Goal: Task Accomplishment & Management: Manage account settings

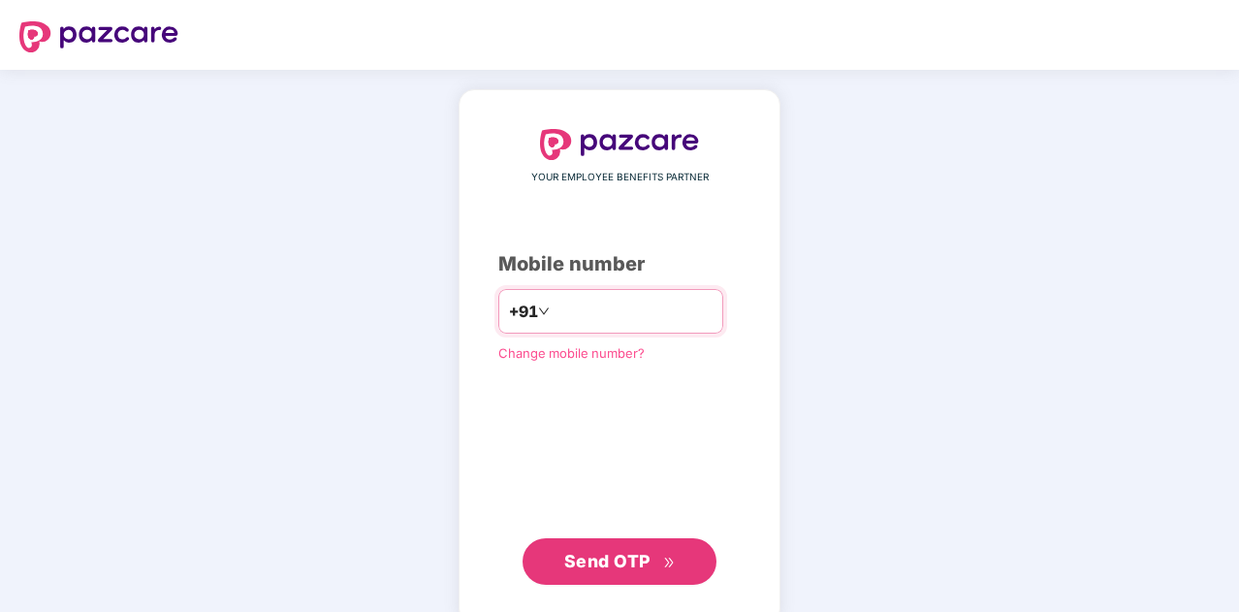
click at [566, 305] on input "number" at bounding box center [633, 311] width 159 height 31
type input "**********"
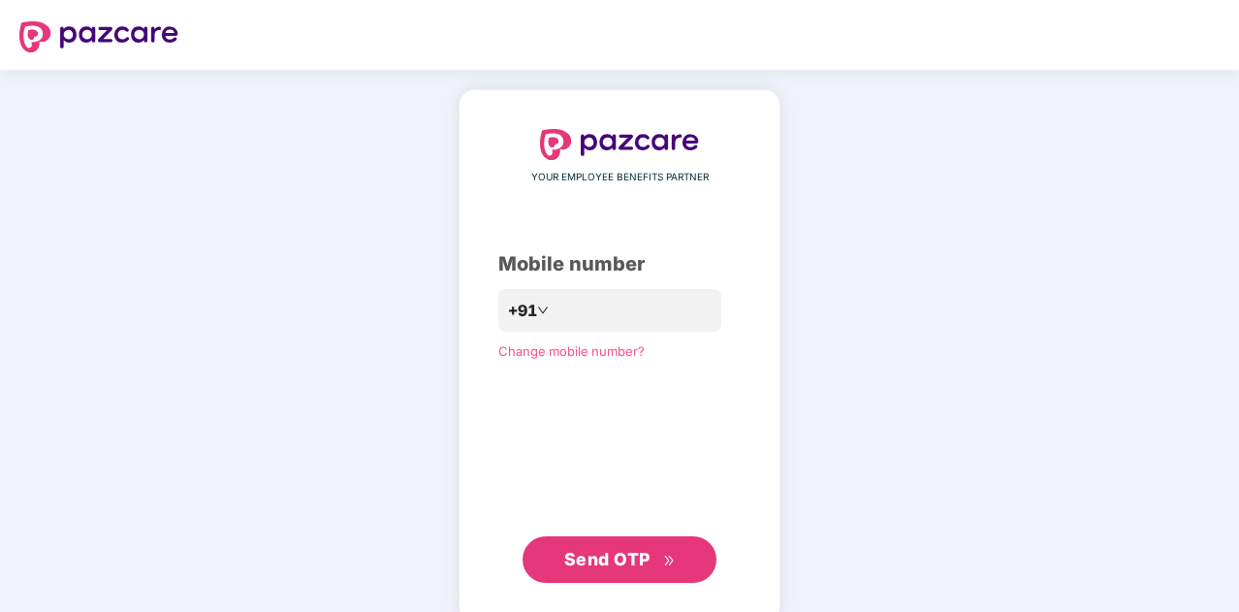
click at [596, 565] on span "Send OTP" at bounding box center [607, 559] width 86 height 20
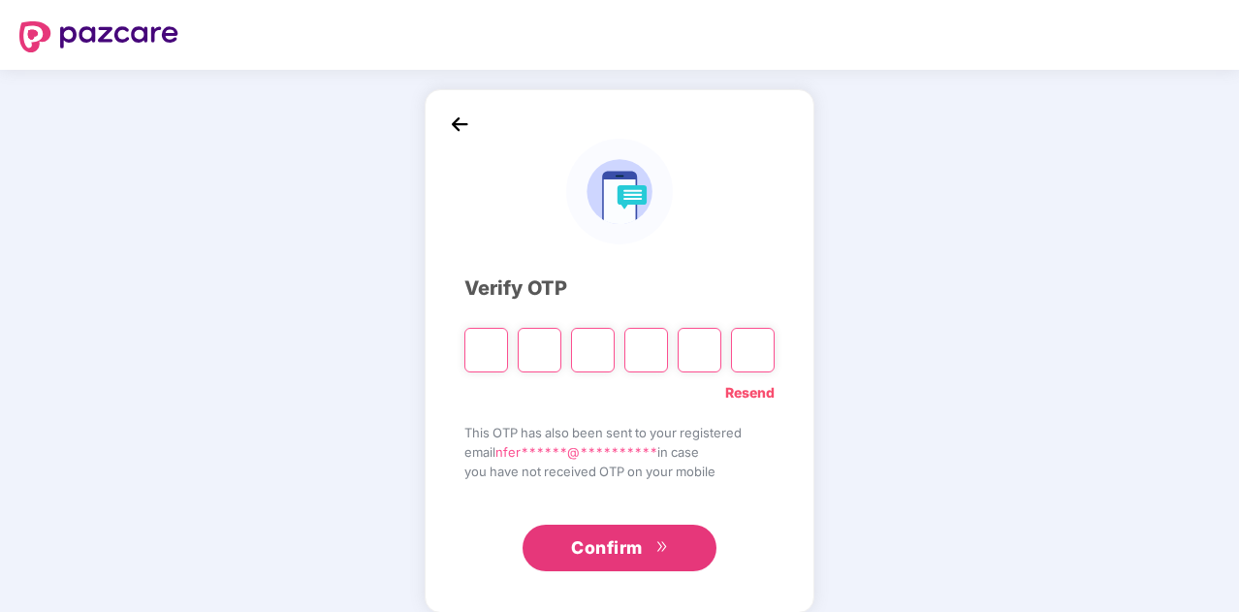
type input "*"
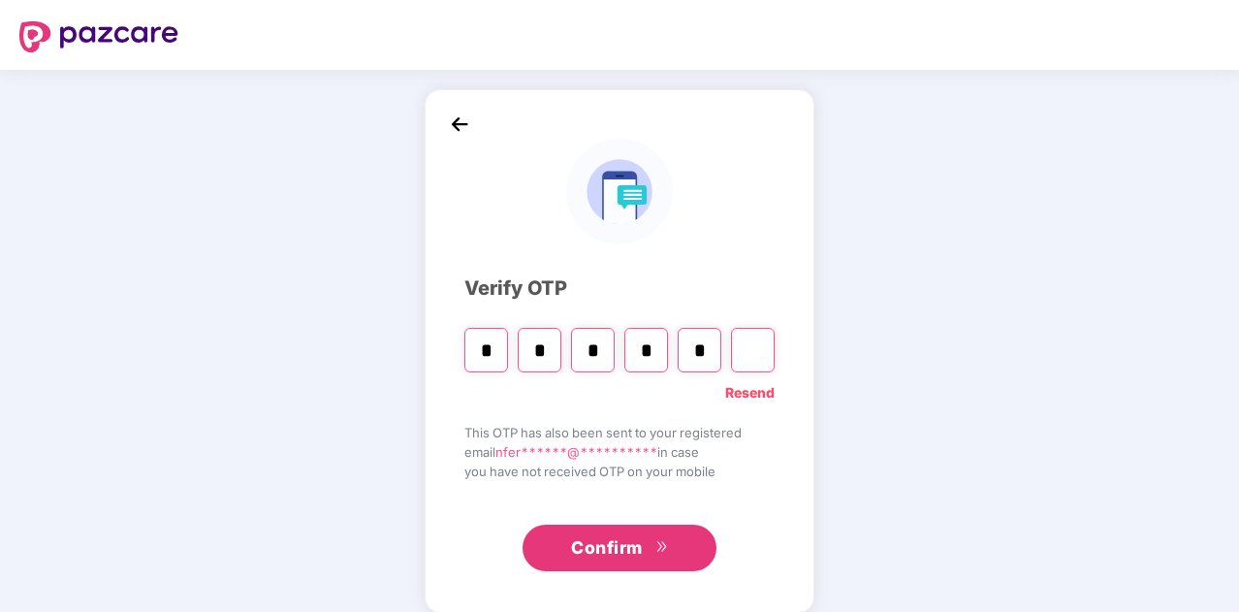
type input "*"
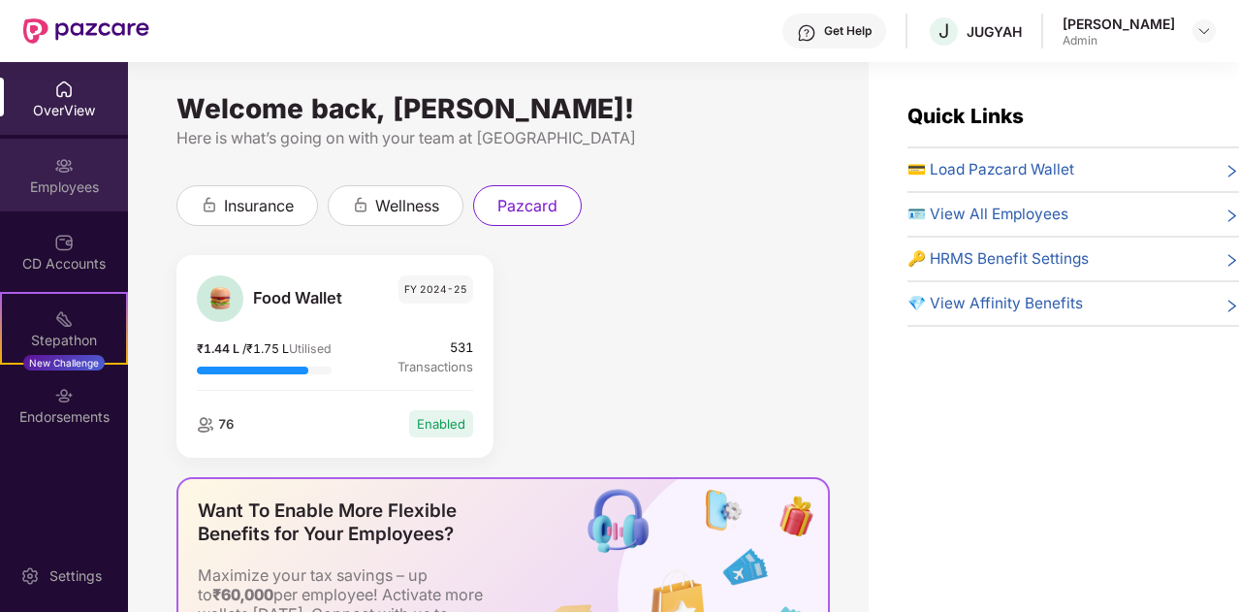
click at [89, 161] on div "Employees" at bounding box center [64, 175] width 128 height 73
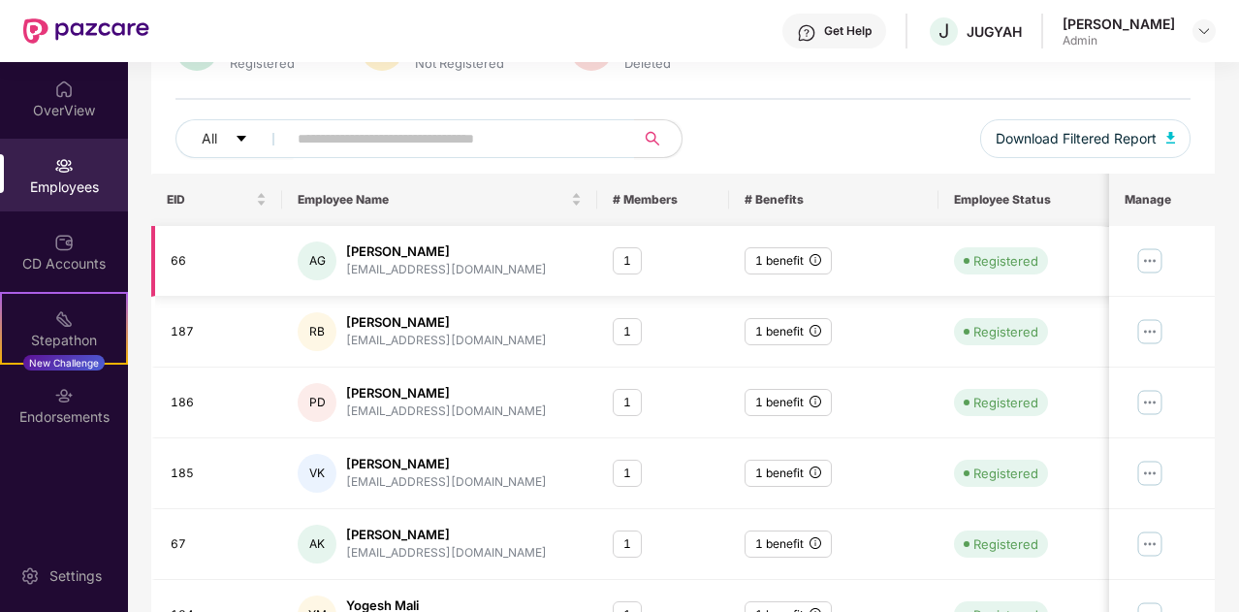
scroll to position [194, 0]
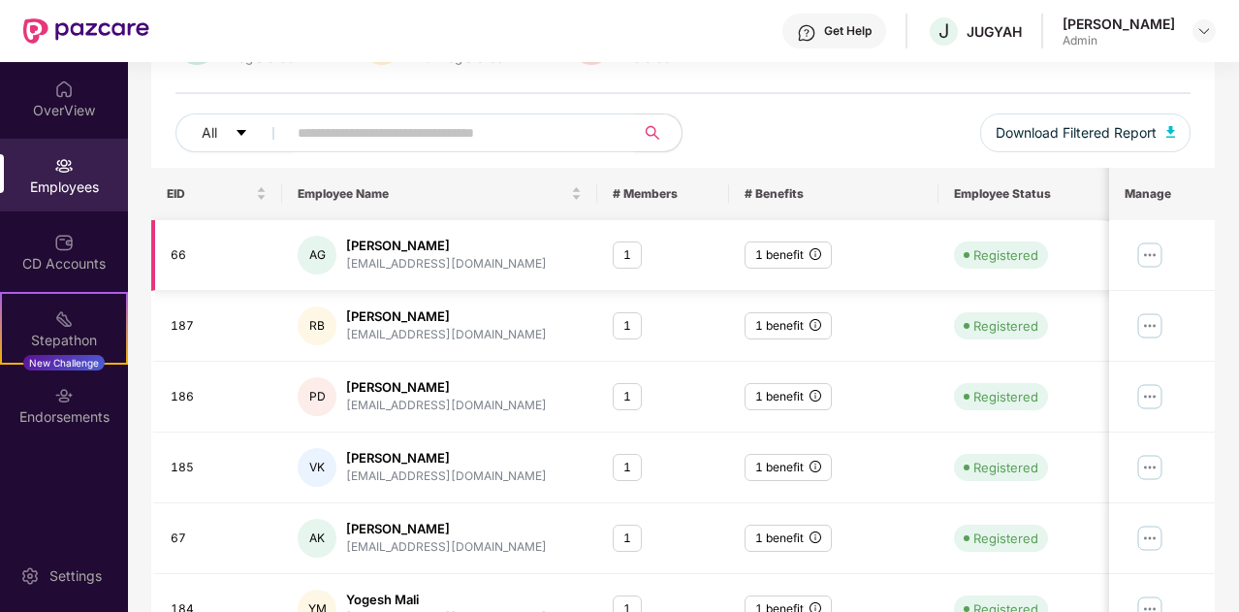
click at [1148, 256] on img at bounding box center [1151, 255] width 31 height 31
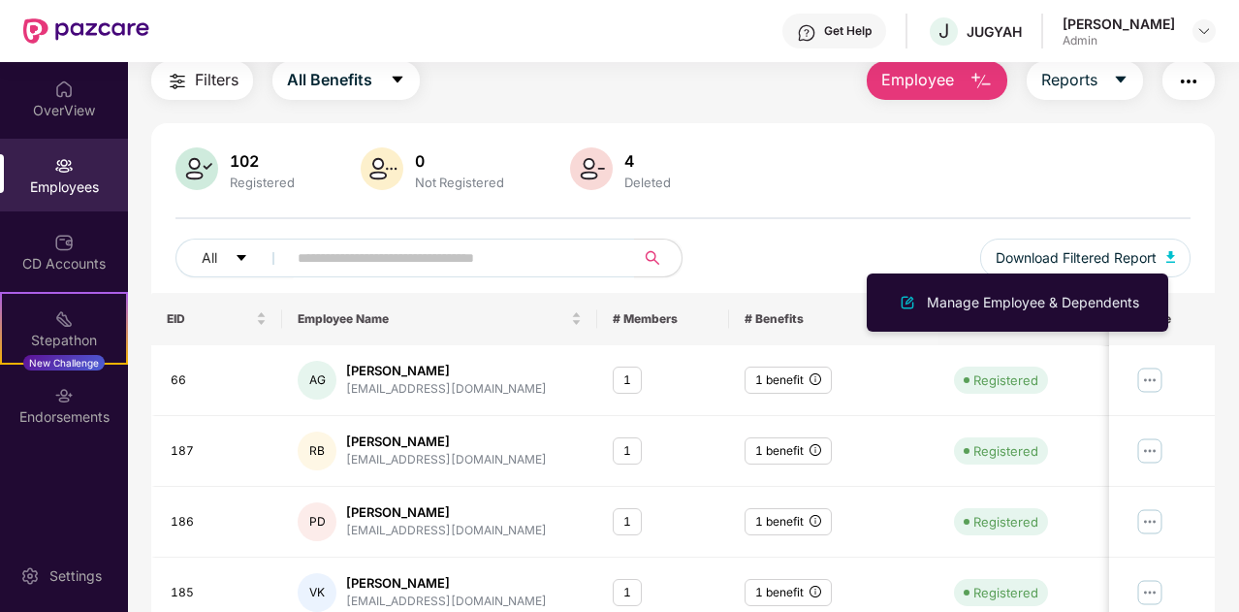
scroll to position [0, 0]
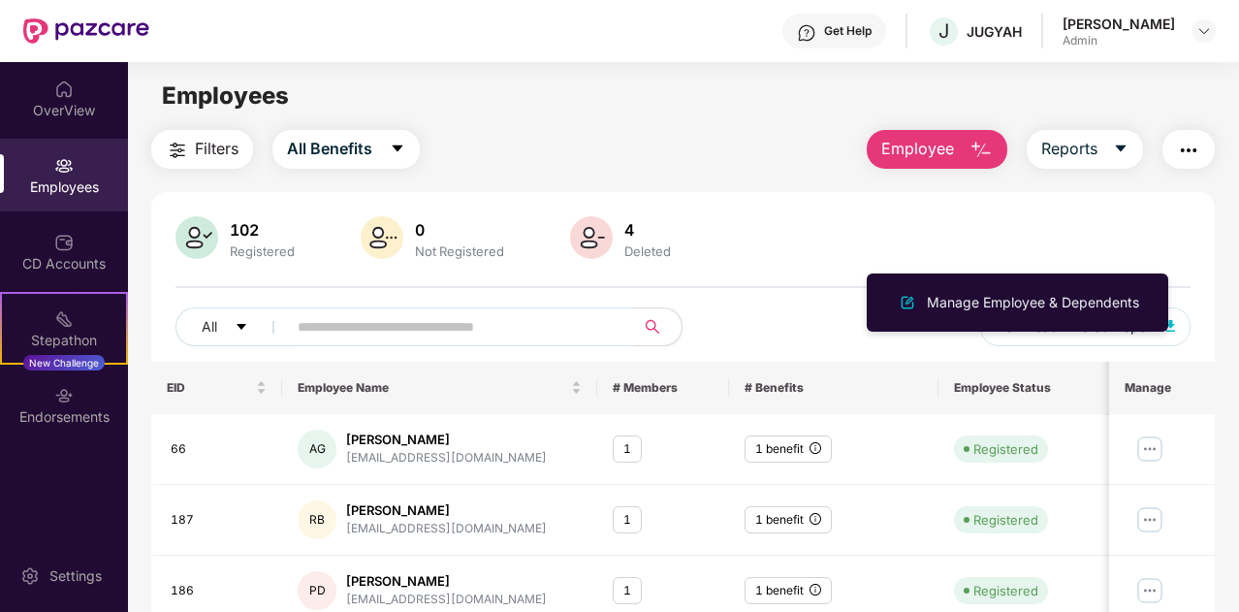
click at [917, 137] on span "Employee" at bounding box center [917, 149] width 73 height 24
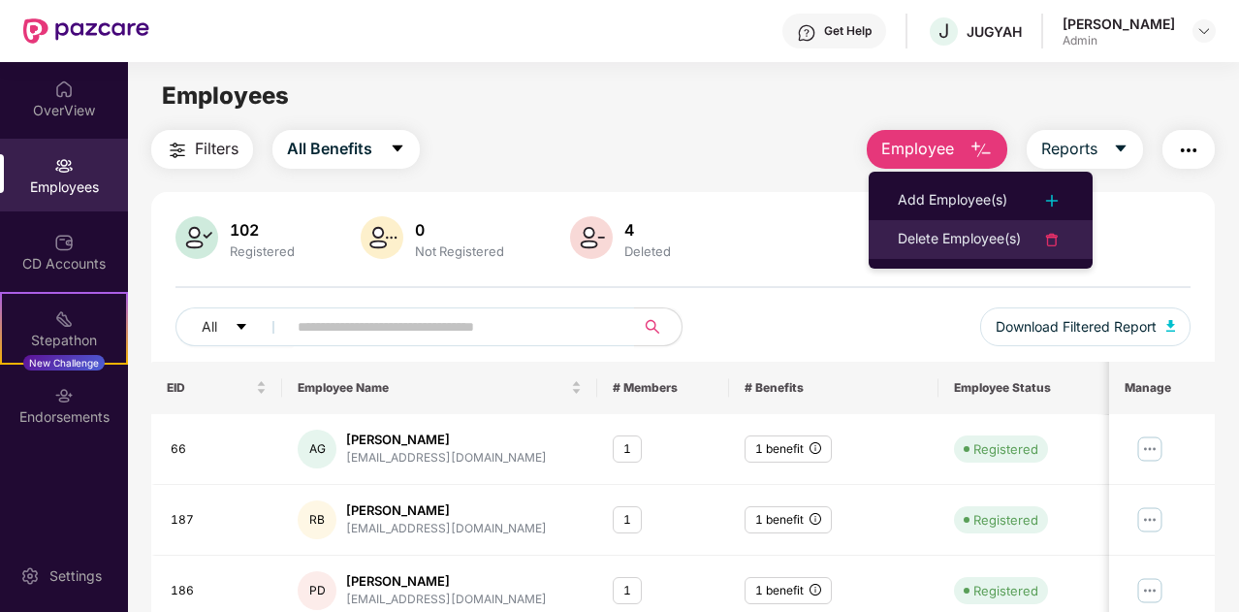
click at [1055, 229] on img at bounding box center [1052, 239] width 23 height 23
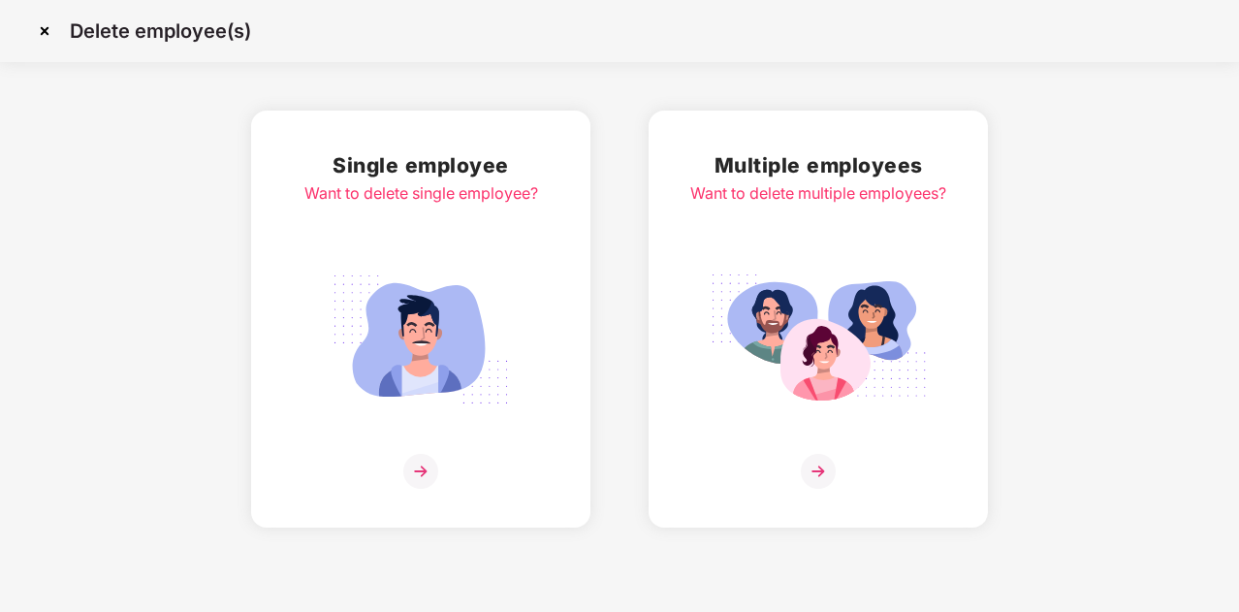
click at [849, 300] on img at bounding box center [818, 339] width 217 height 151
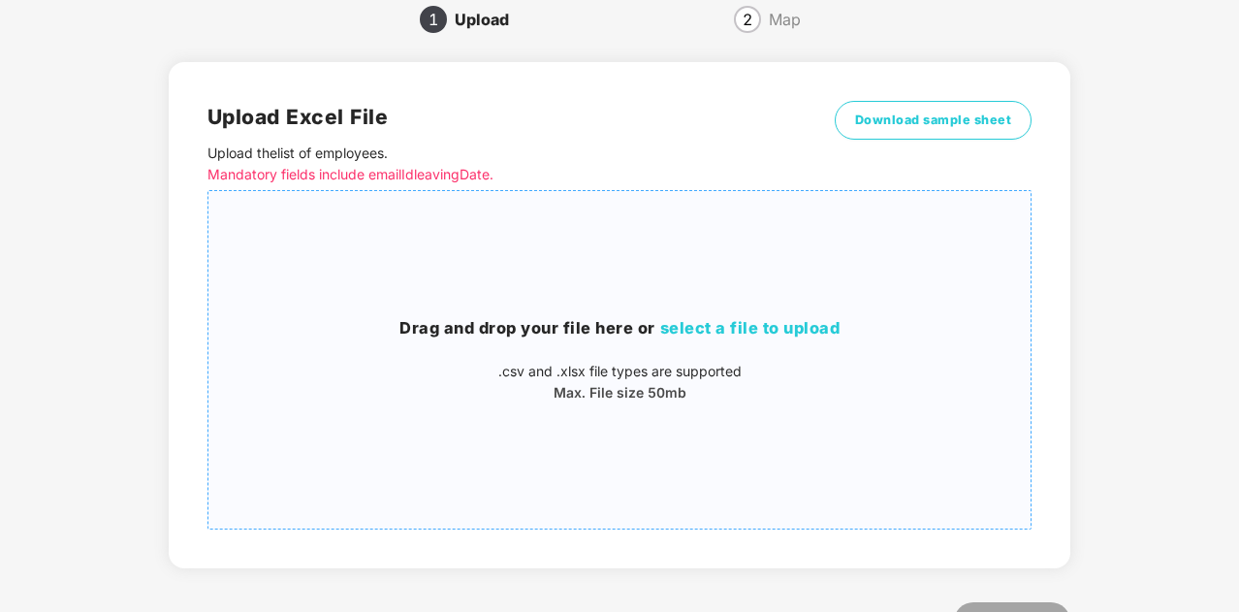
scroll to position [165, 0]
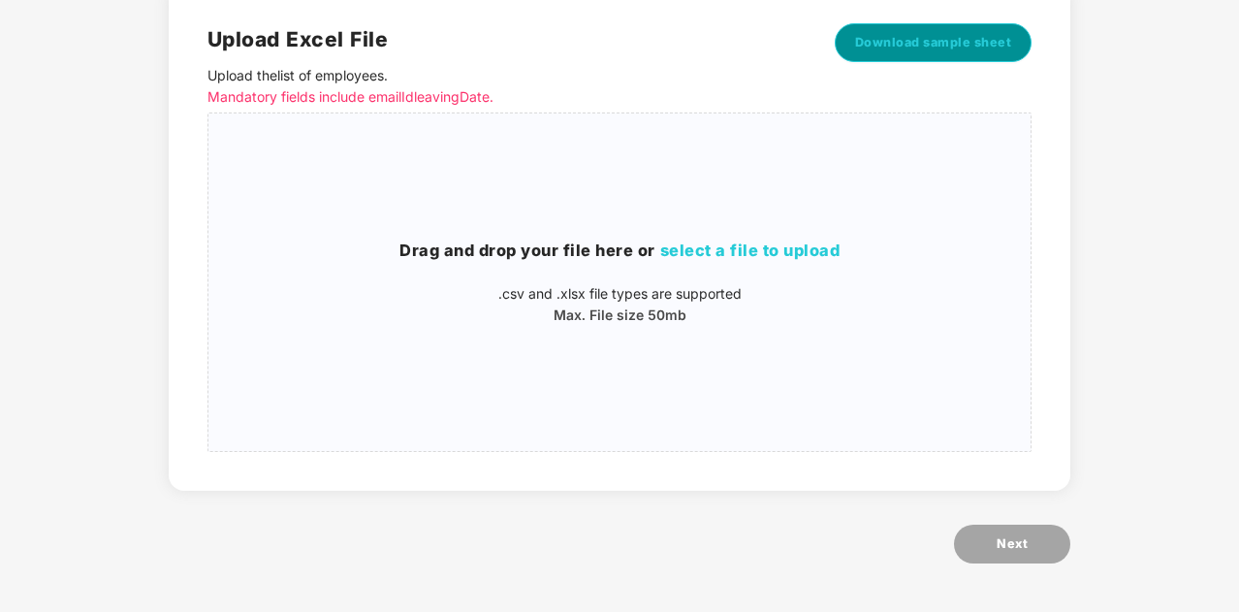
click at [974, 44] on span "Download sample sheet" at bounding box center [933, 42] width 157 height 19
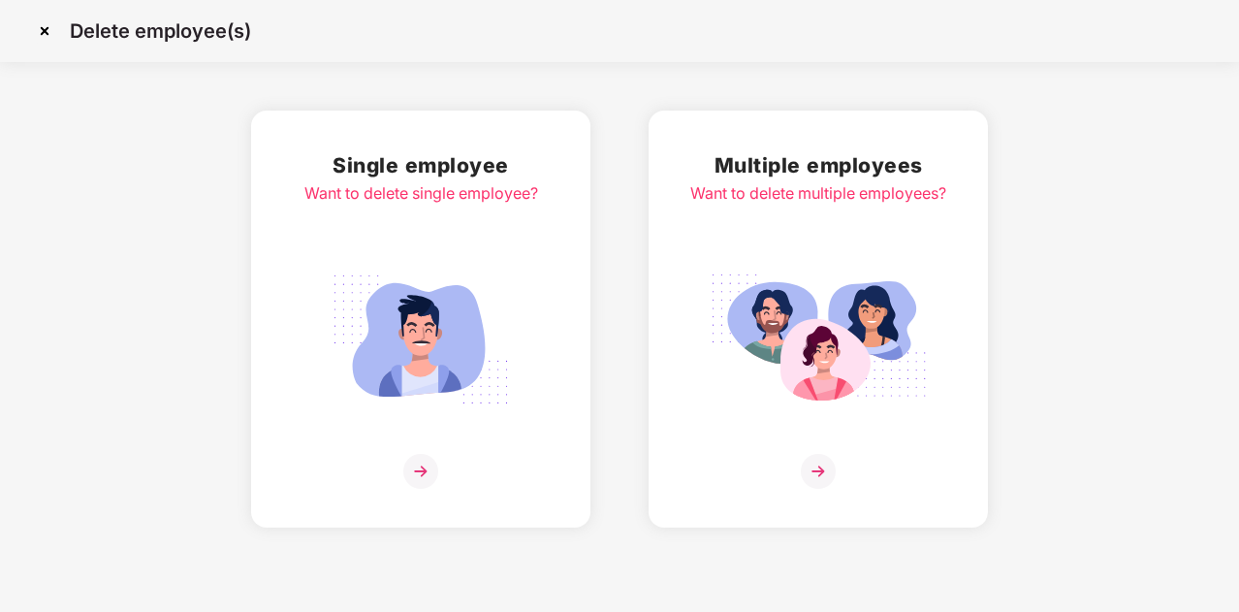
click at [522, 367] on img at bounding box center [420, 339] width 217 height 151
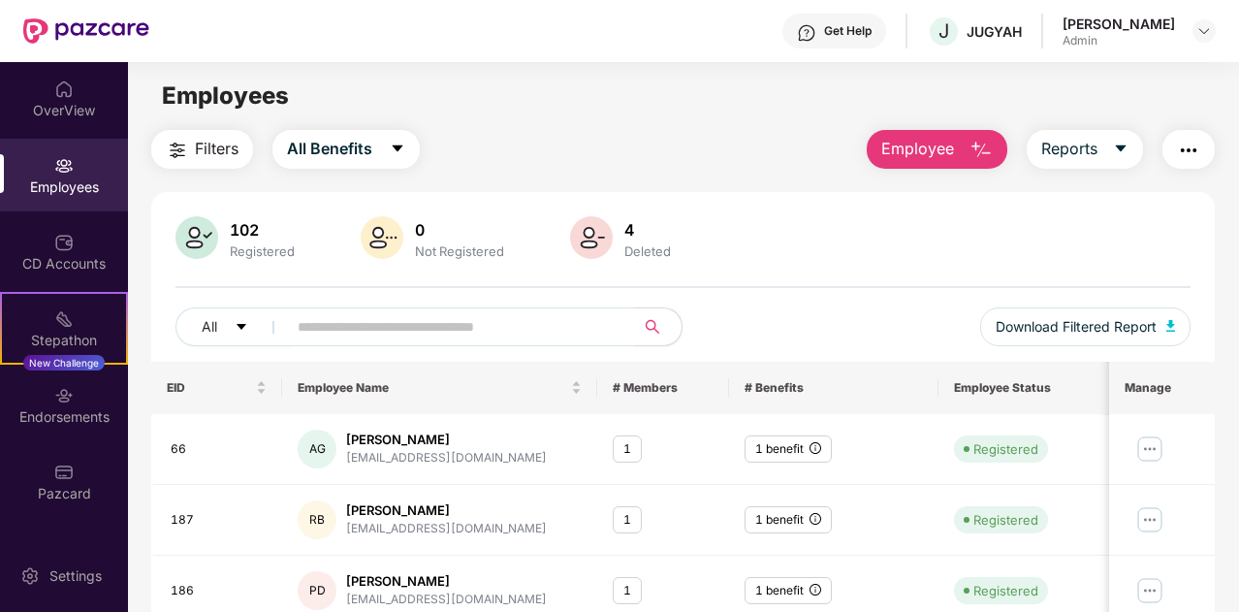
click at [66, 181] on div "Employees" at bounding box center [64, 186] width 128 height 19
click at [1158, 451] on img at bounding box center [1151, 448] width 31 height 31
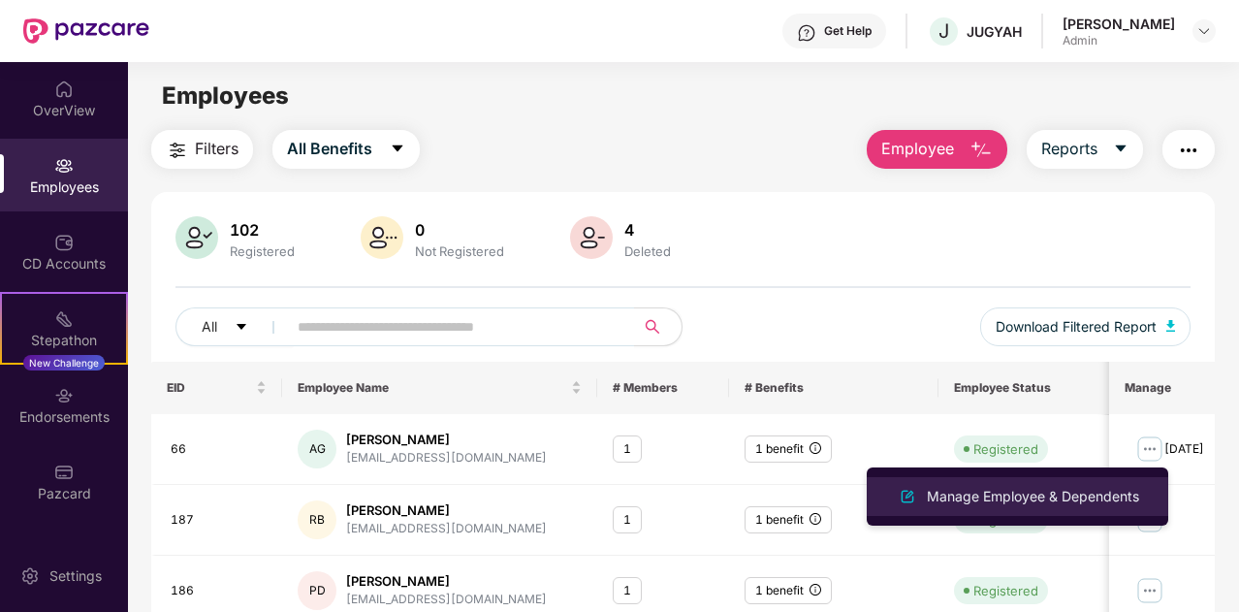
click at [1073, 494] on div "Manage Employee & Dependents" at bounding box center [1033, 496] width 220 height 21
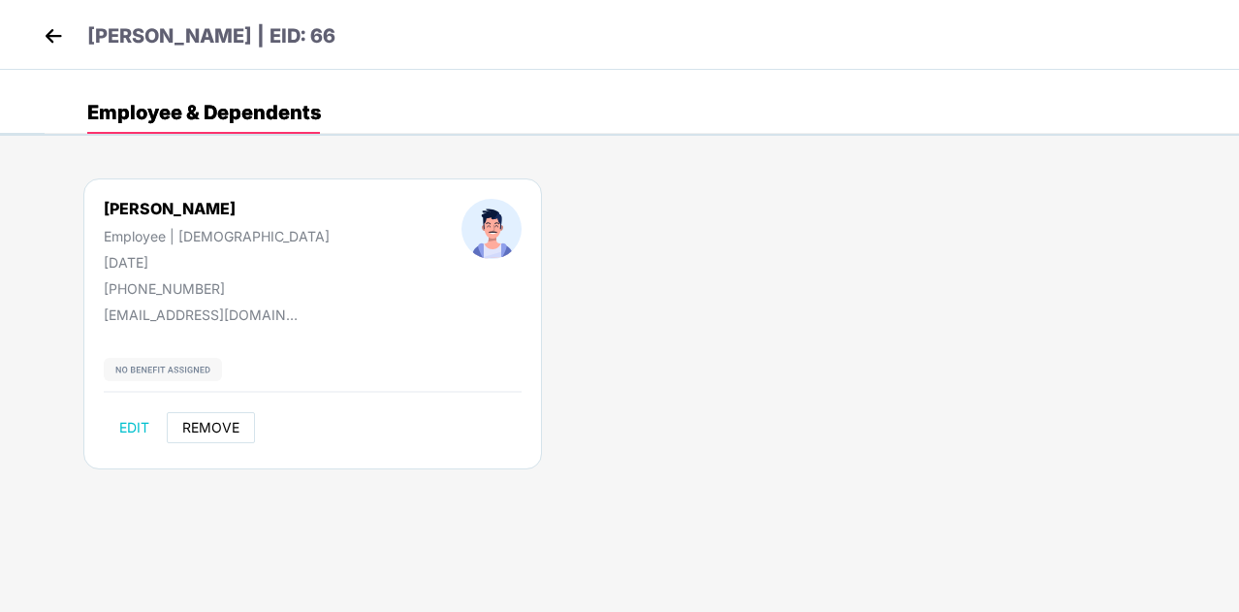
click at [215, 417] on button "REMOVE" at bounding box center [211, 427] width 88 height 31
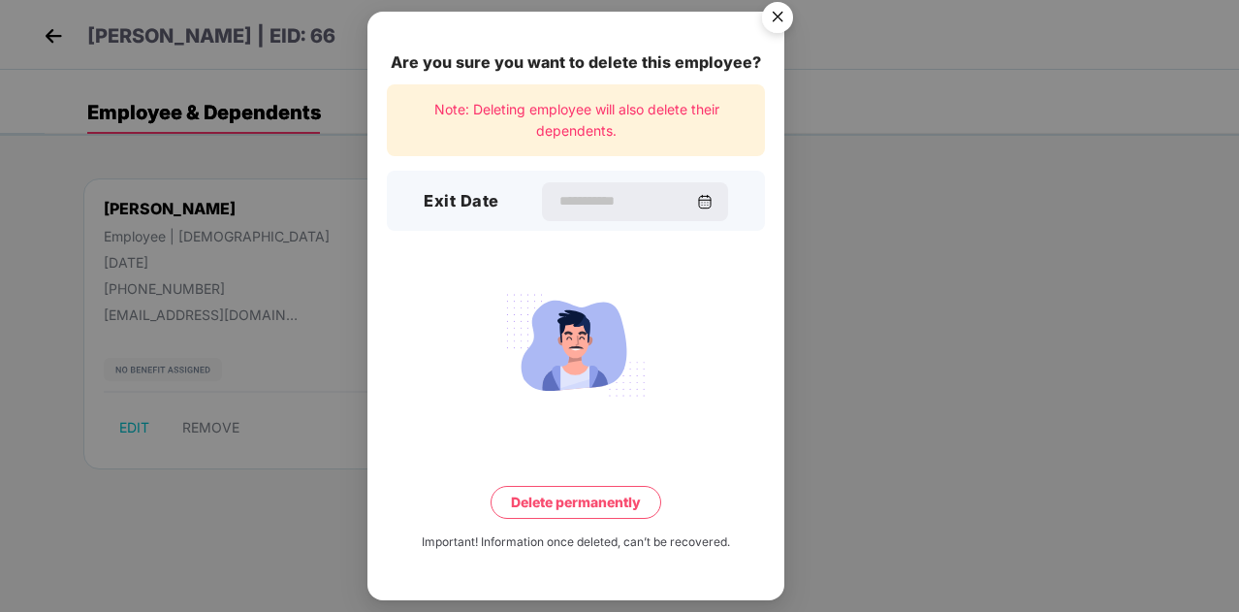
click at [549, 225] on div "Exit Date" at bounding box center [576, 201] width 378 height 60
click at [562, 210] on input at bounding box center [627, 201] width 140 height 20
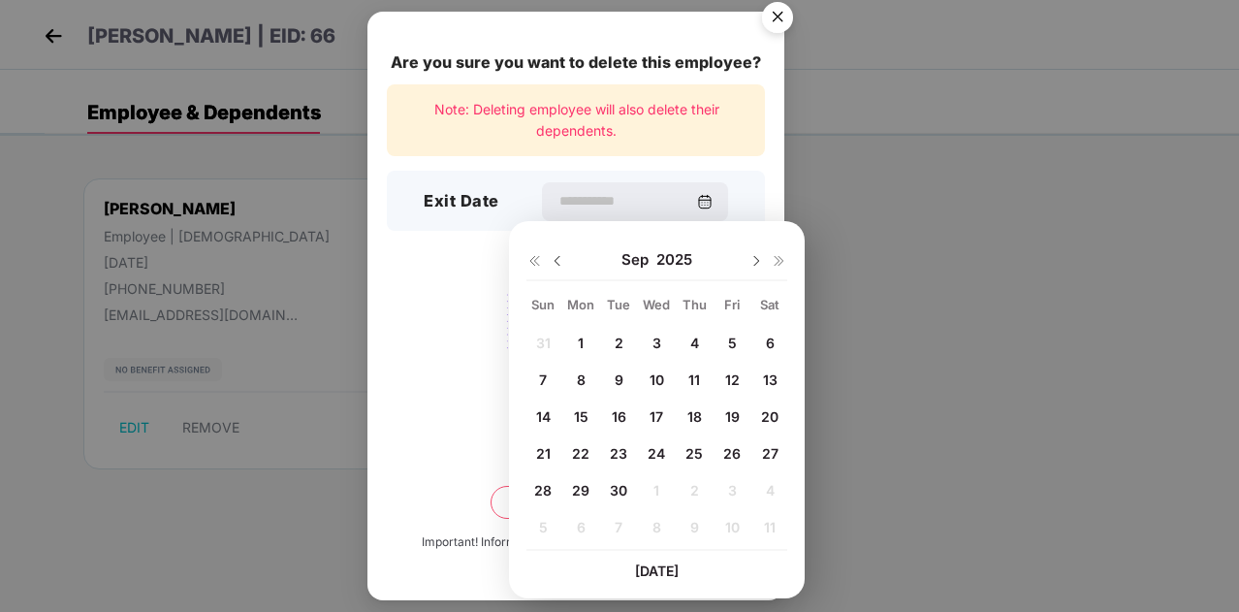
click at [687, 267] on span "2025" at bounding box center [675, 259] width 36 height 19
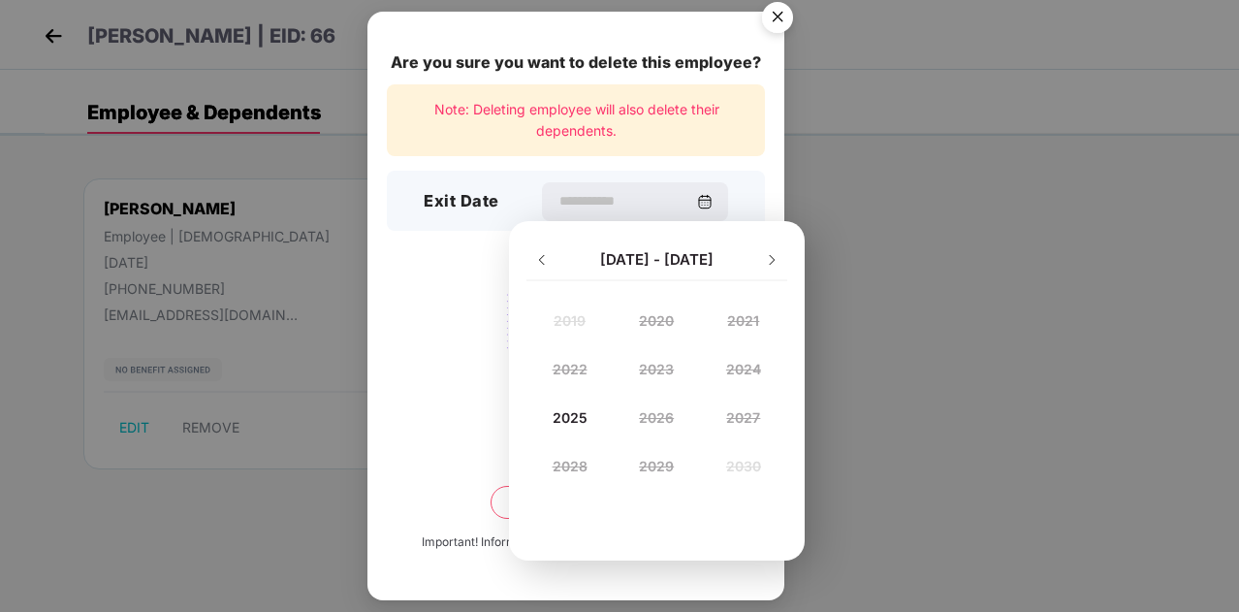
drag, startPoint x: 754, startPoint y: 356, endPoint x: 746, endPoint y: 367, distance: 13.8
click at [747, 366] on div "2024" at bounding box center [743, 368] width 87 height 48
click at [745, 367] on div "2024" at bounding box center [743, 368] width 87 height 48
click at [763, 366] on div "2024" at bounding box center [743, 368] width 87 height 48
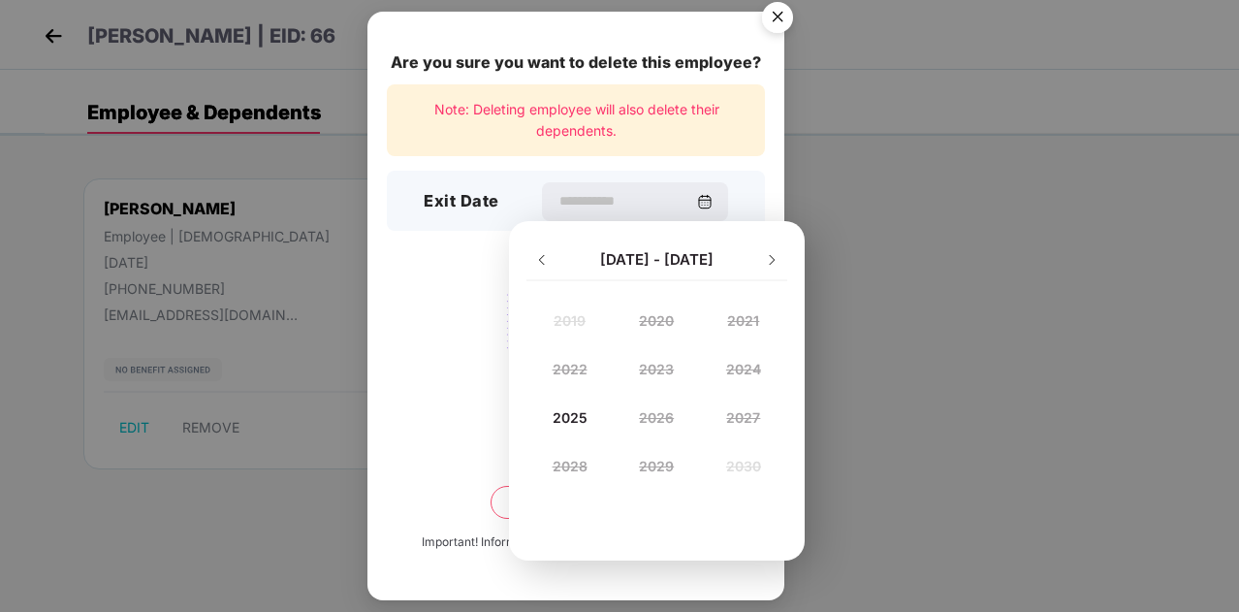
drag, startPoint x: 763, startPoint y: 366, endPoint x: 744, endPoint y: 346, distance: 27.4
click at [763, 366] on div "2024" at bounding box center [743, 368] width 87 height 48
click at [590, 409] on div "2025" at bounding box center [570, 417] width 87 height 26
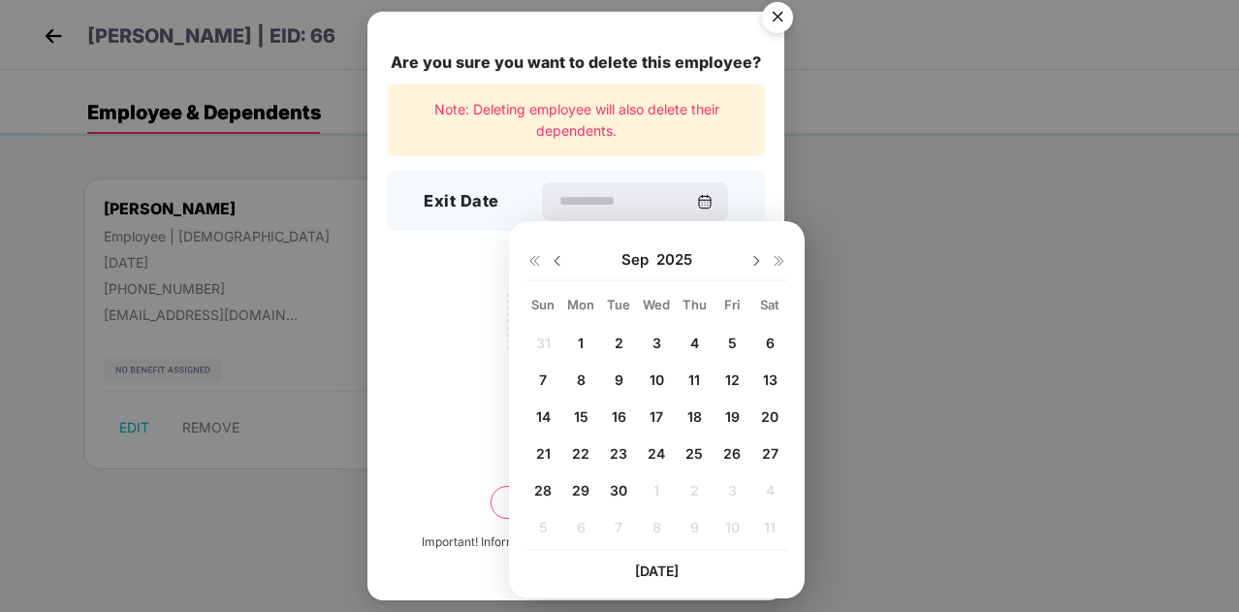
click at [558, 261] on img at bounding box center [558, 261] width 16 height 16
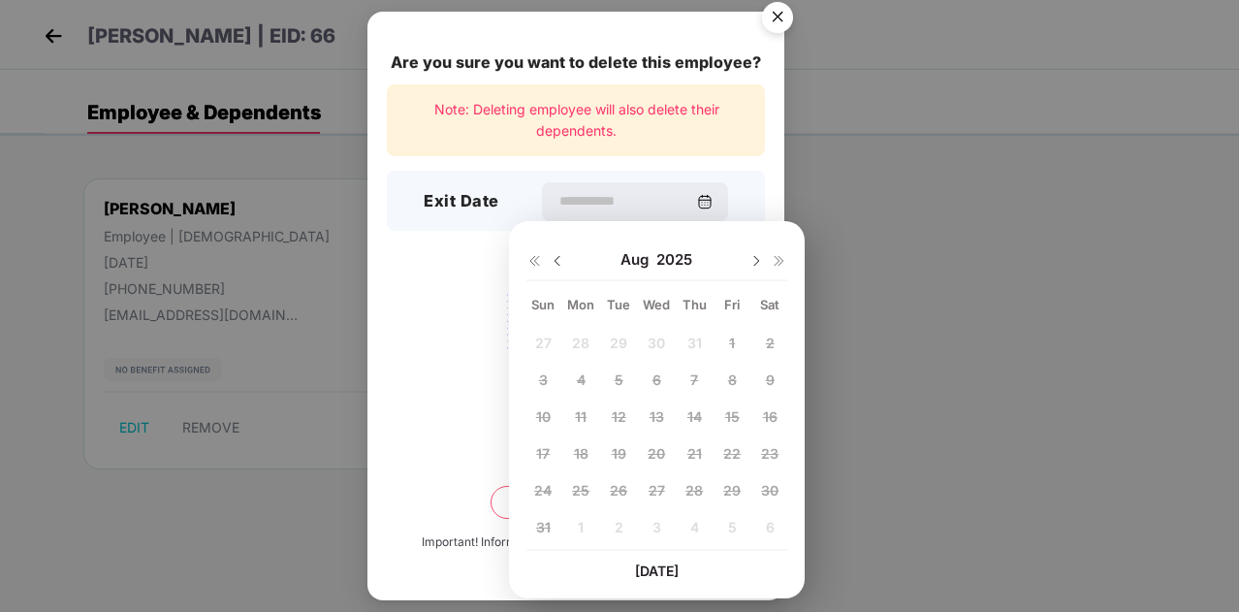
click at [558, 261] on img at bounding box center [558, 261] width 16 height 16
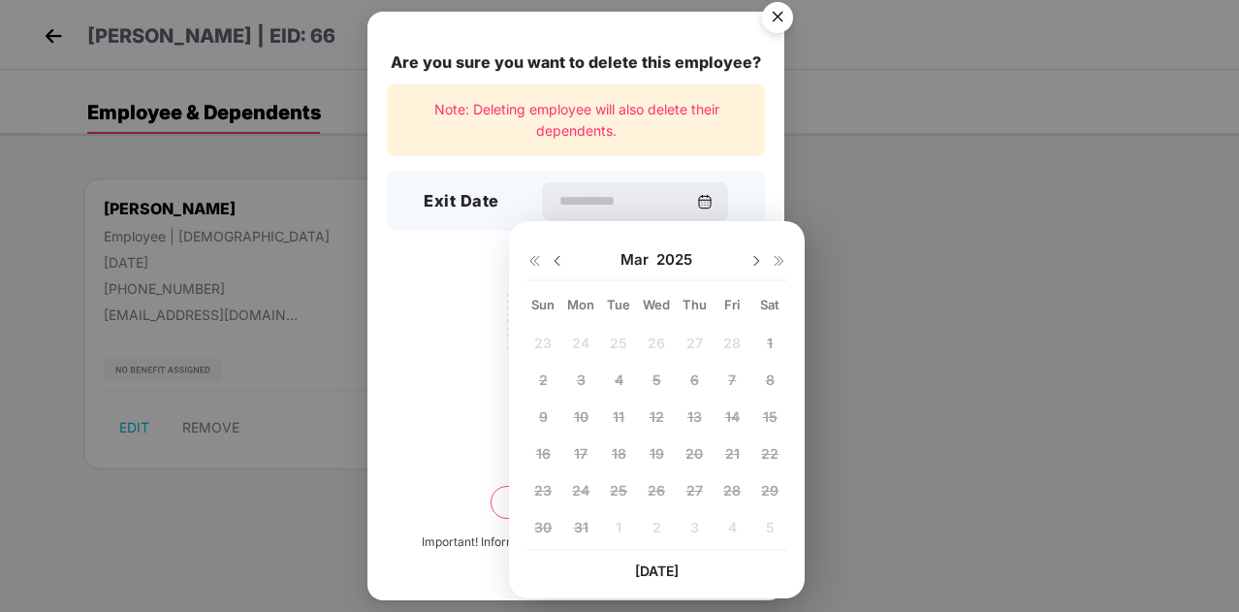
click at [558, 261] on img at bounding box center [558, 261] width 16 height 16
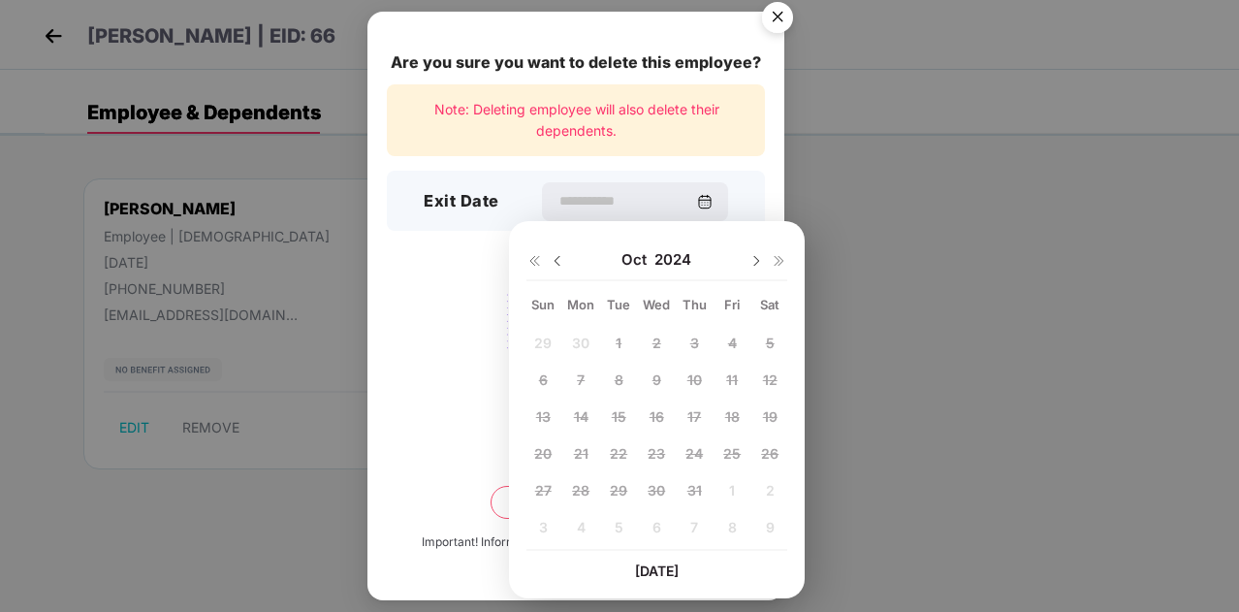
click at [753, 261] on img at bounding box center [757, 261] width 16 height 16
click at [758, 259] on img at bounding box center [757, 261] width 16 height 16
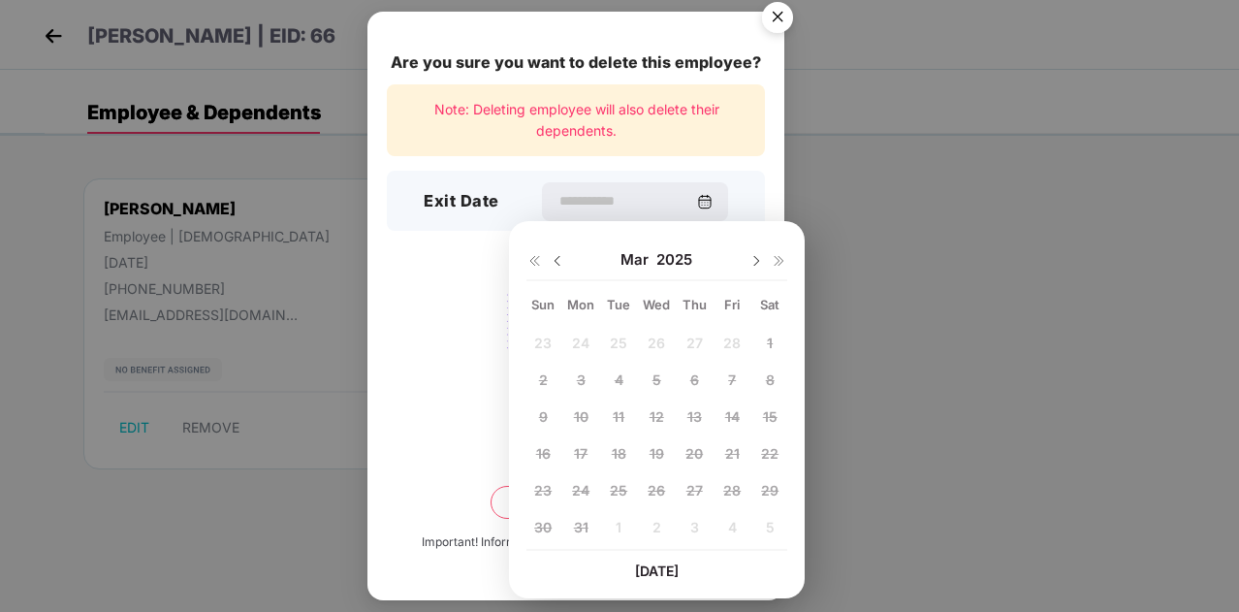
click at [758, 259] on img at bounding box center [757, 261] width 16 height 16
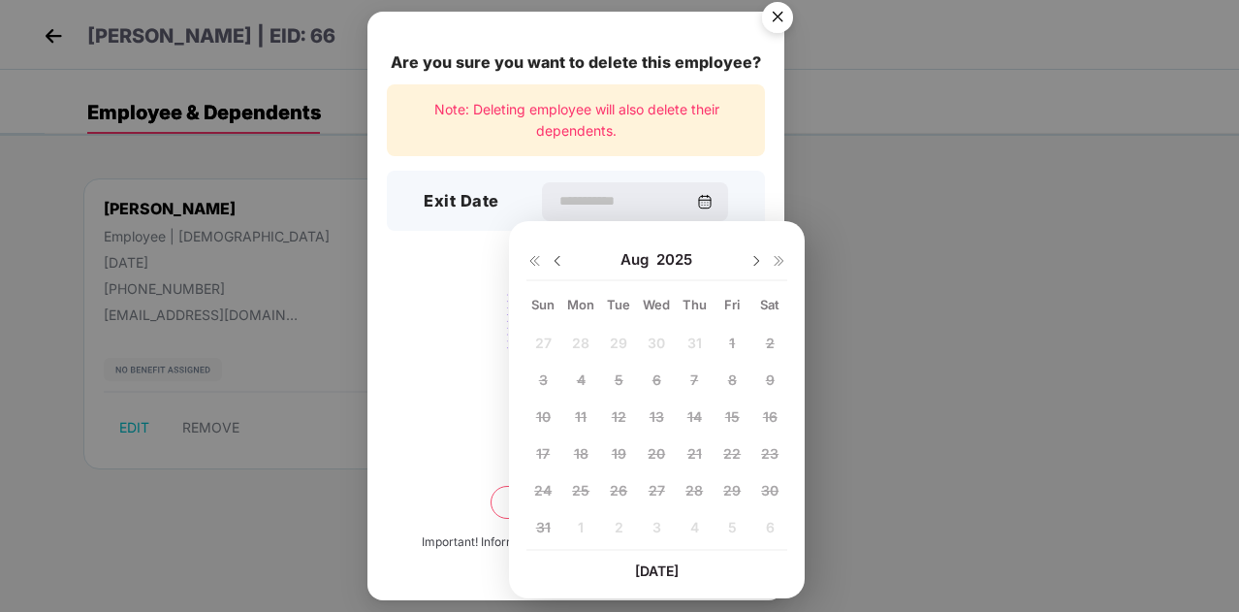
click at [758, 259] on img at bounding box center [757, 261] width 16 height 16
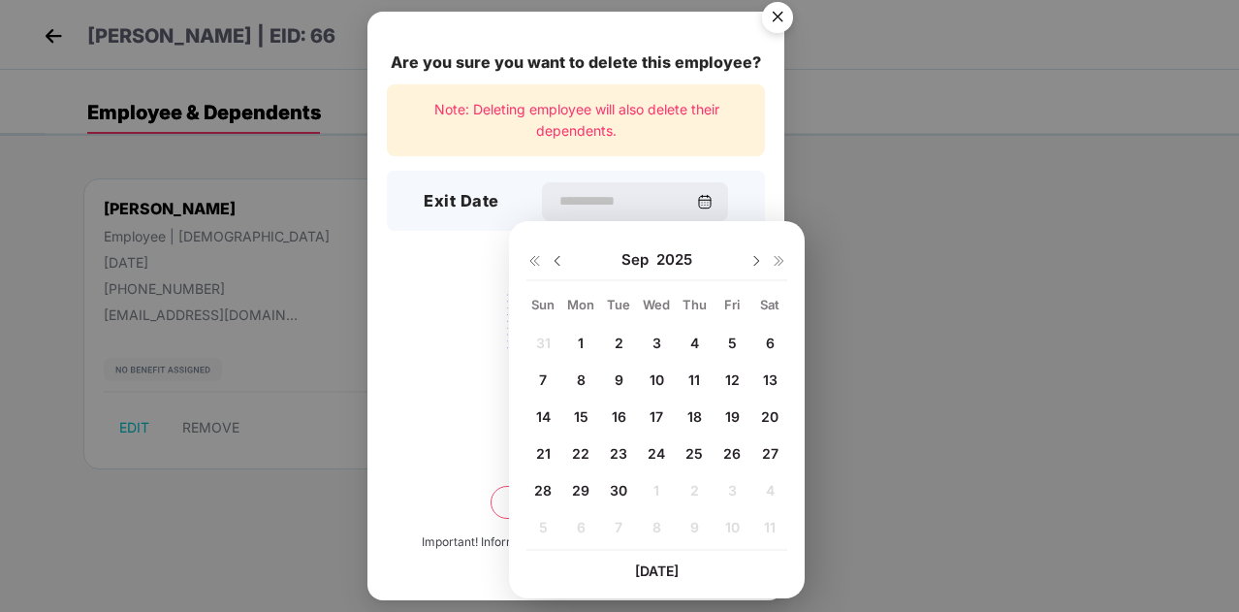
click at [758, 259] on img at bounding box center [757, 261] width 16 height 16
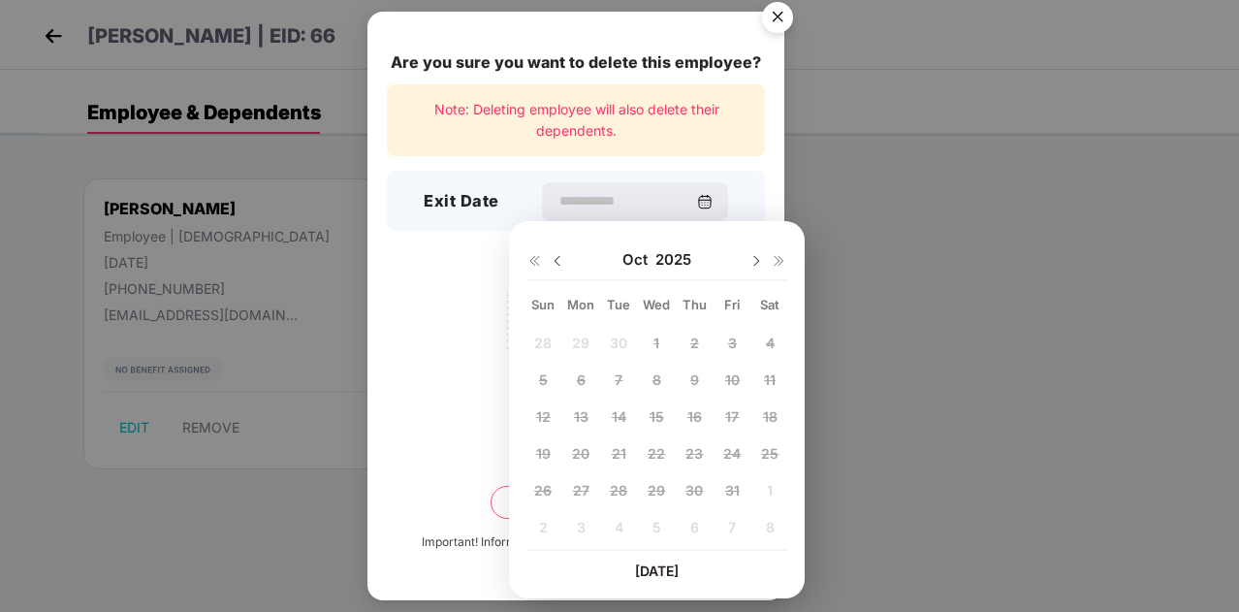
click at [556, 255] on img at bounding box center [558, 261] width 16 height 16
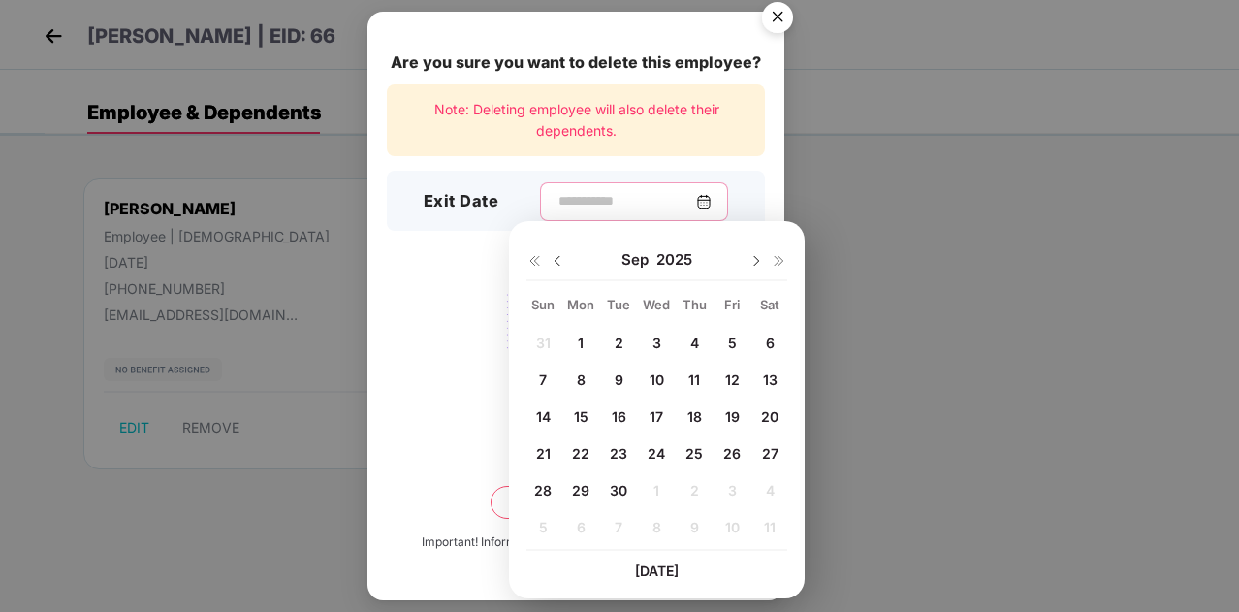
click at [557, 195] on input at bounding box center [627, 201] width 140 height 20
click at [818, 205] on div "Are you sure you want to delete this employee? Note: Deleting employee will als…" at bounding box center [619, 306] width 1239 height 612
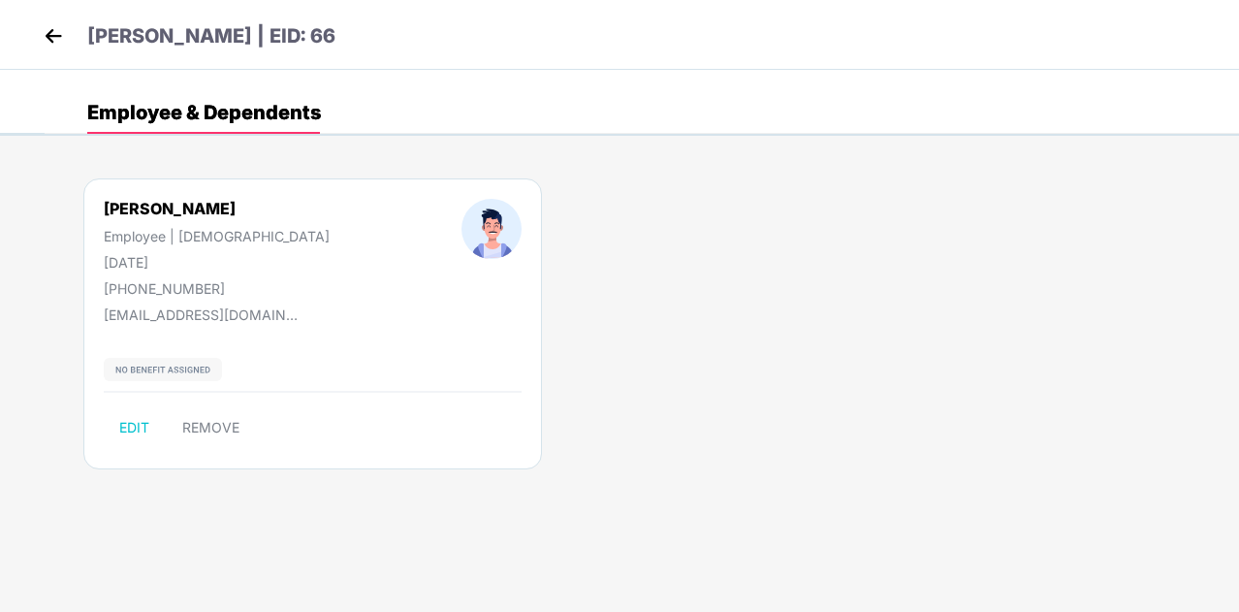
click at [52, 38] on img at bounding box center [53, 35] width 29 height 29
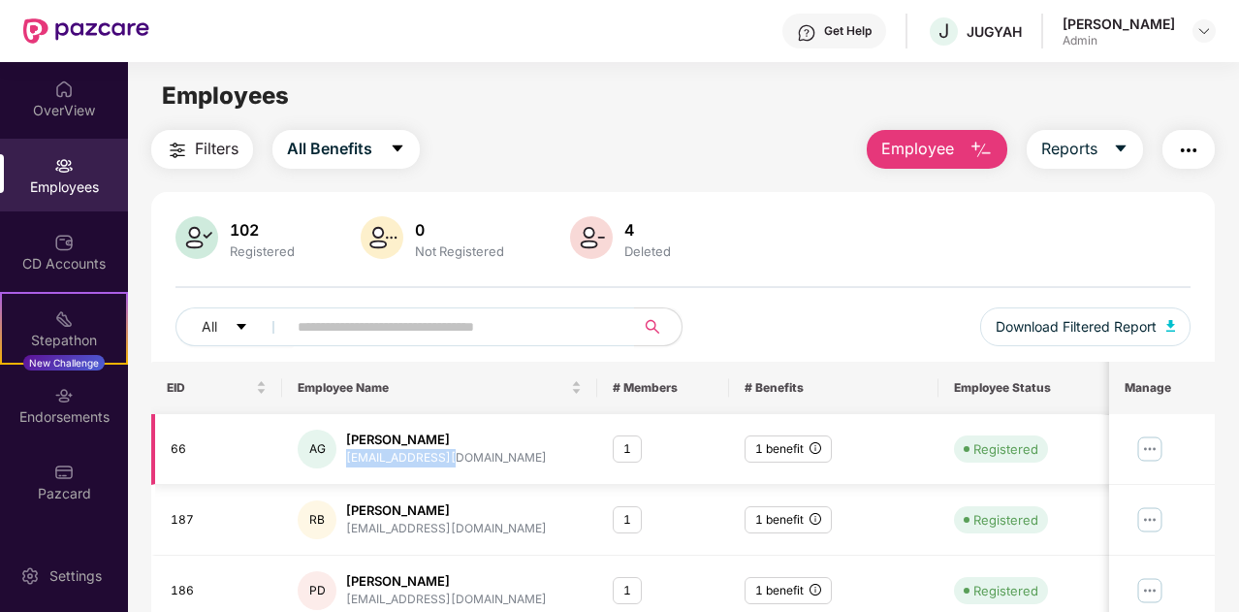
drag, startPoint x: 465, startPoint y: 457, endPoint x: 350, endPoint y: 464, distance: 115.6
click at [349, 463] on div "AG Abhishek Gade agade@jugyah.com" at bounding box center [440, 449] width 284 height 39
copy div "agade@jugyah.com"
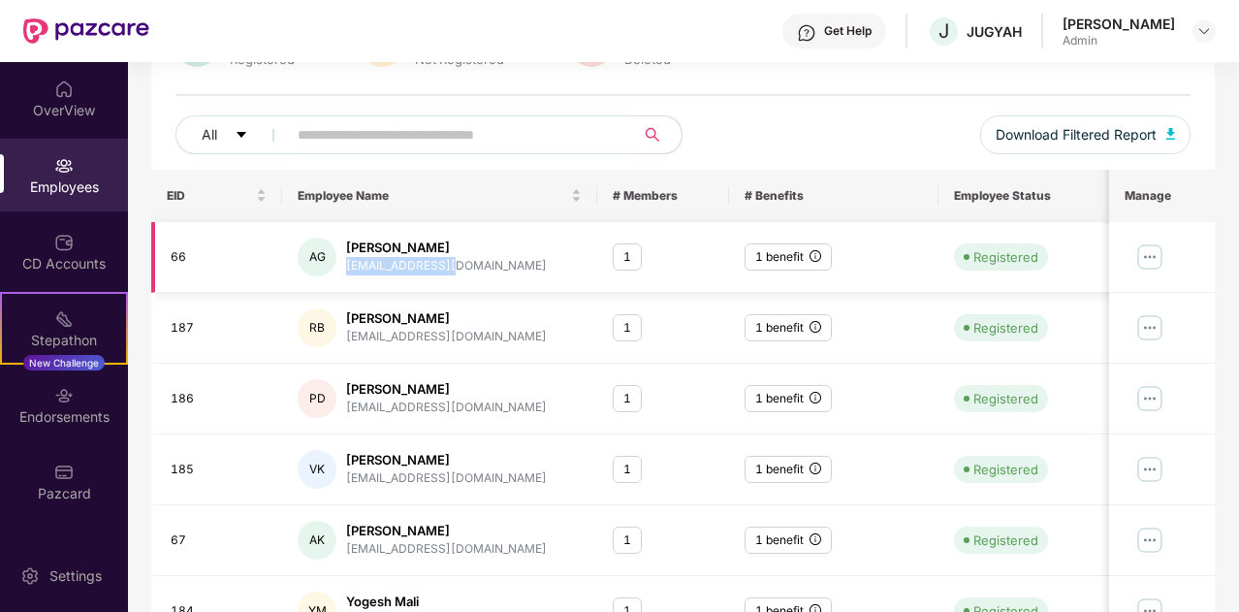
scroll to position [194, 0]
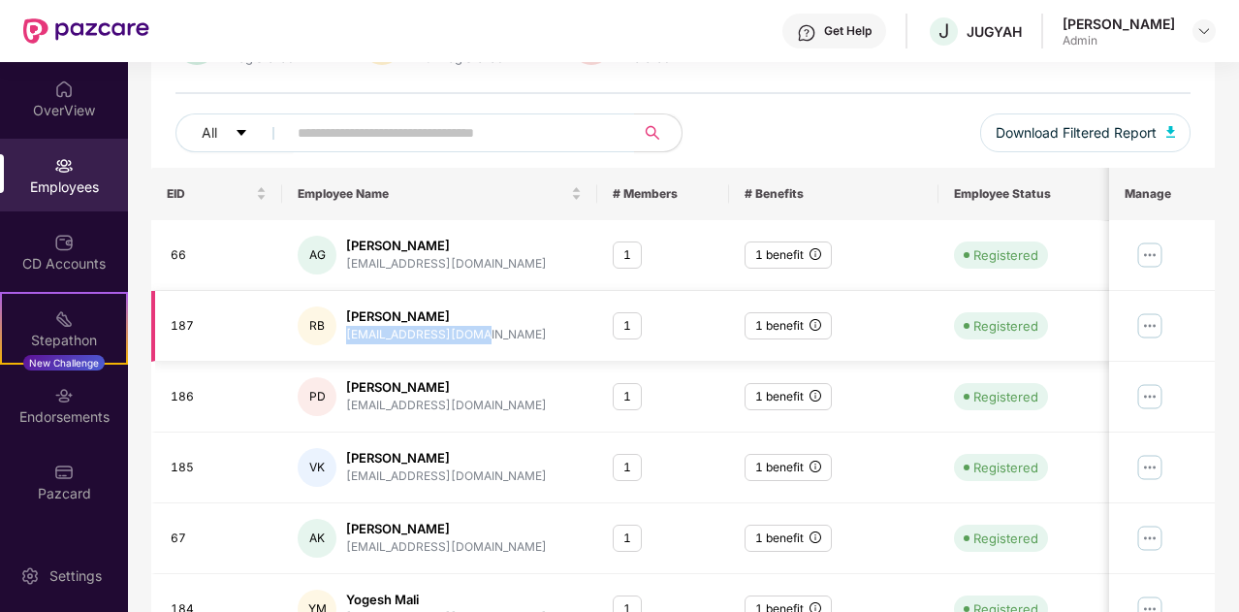
drag, startPoint x: 481, startPoint y: 336, endPoint x: 345, endPoint y: 333, distance: 135.8
click at [345, 333] on div "RB Ritu Bhardwaj rbhardwaj@jugyah.com" at bounding box center [440, 325] width 284 height 39
copy div "rbhardwaj@jugyah.com"
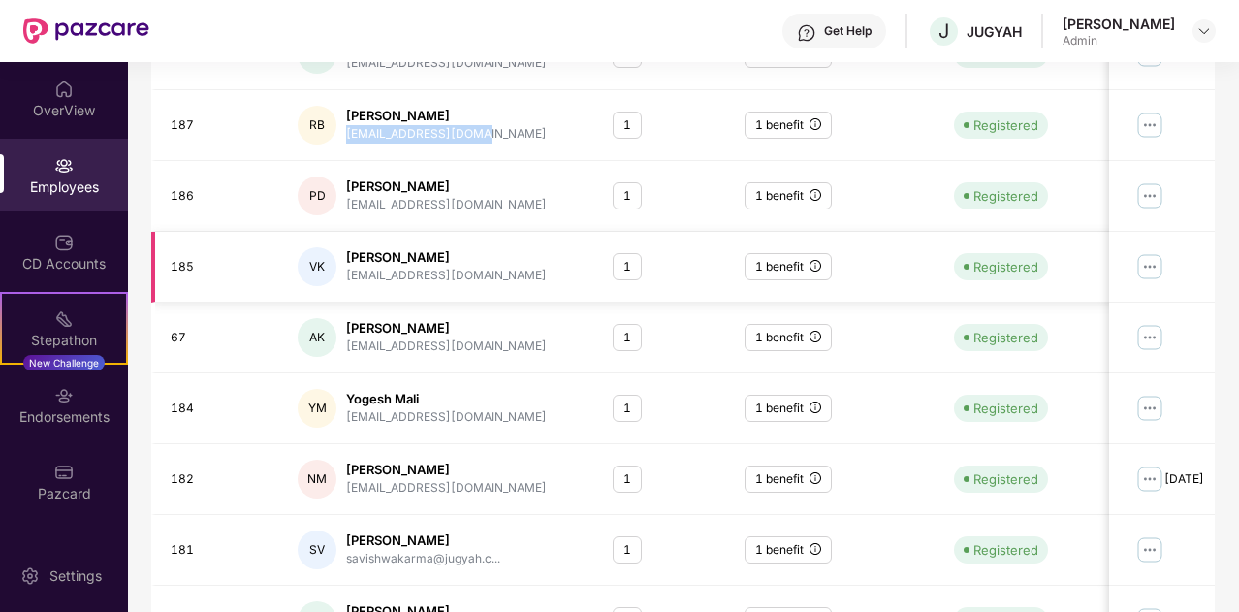
scroll to position [381, 0]
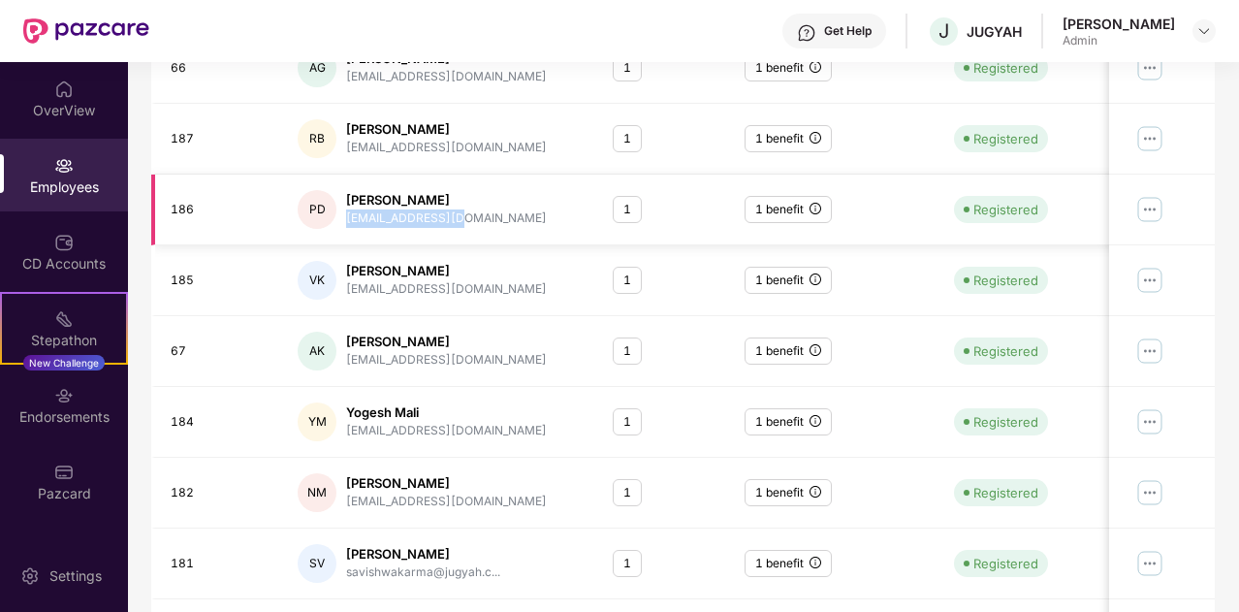
drag, startPoint x: 473, startPoint y: 218, endPoint x: 345, endPoint y: 218, distance: 128.0
click at [345, 218] on div "PD Pravin Dubey pdubey@jugyah.com" at bounding box center [440, 209] width 284 height 39
copy div "pdubey@jugyah.com"
drag, startPoint x: 478, startPoint y: 286, endPoint x: 346, endPoint y: 288, distance: 131.9
click at [346, 288] on div "VK Vimalesh Kawatgi vkawatgi@jugyah.com" at bounding box center [440, 280] width 284 height 39
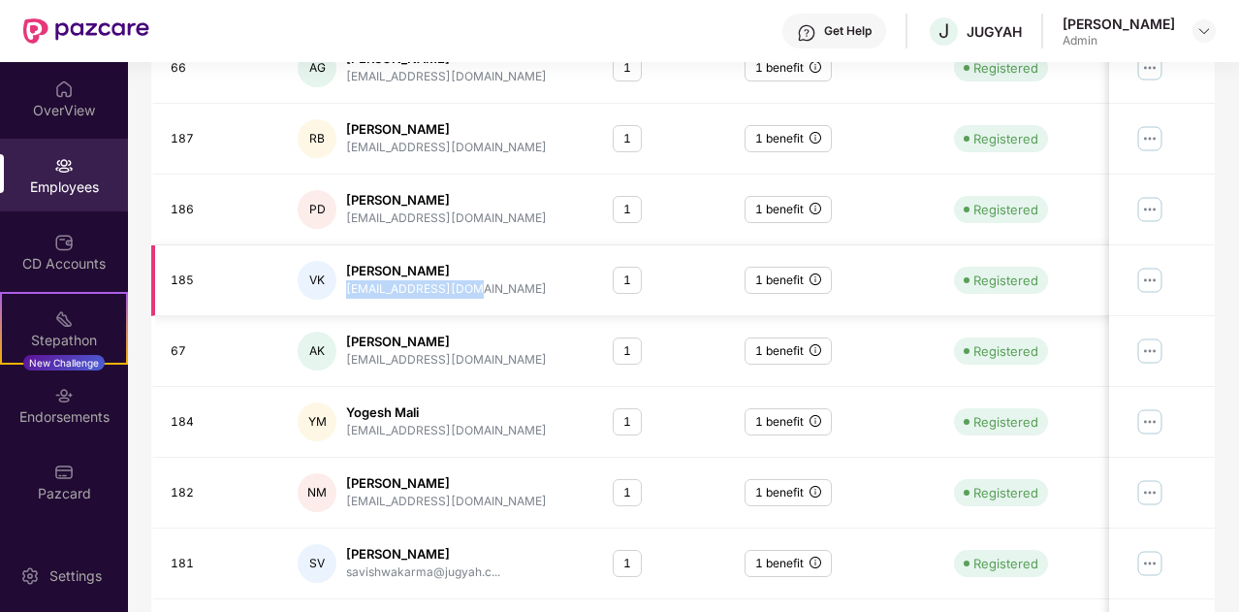
copy div "vkawatgi@jugyah.com"
drag, startPoint x: 465, startPoint y: 353, endPoint x: 345, endPoint y: 358, distance: 120.3
click at [345, 358] on div "AK Aziz Khan aakhan@jugyah.com" at bounding box center [440, 351] width 284 height 39
copy div "aakhan@jugyah.com"
drag, startPoint x: 453, startPoint y: 424, endPoint x: 348, endPoint y: 424, distance: 104.7
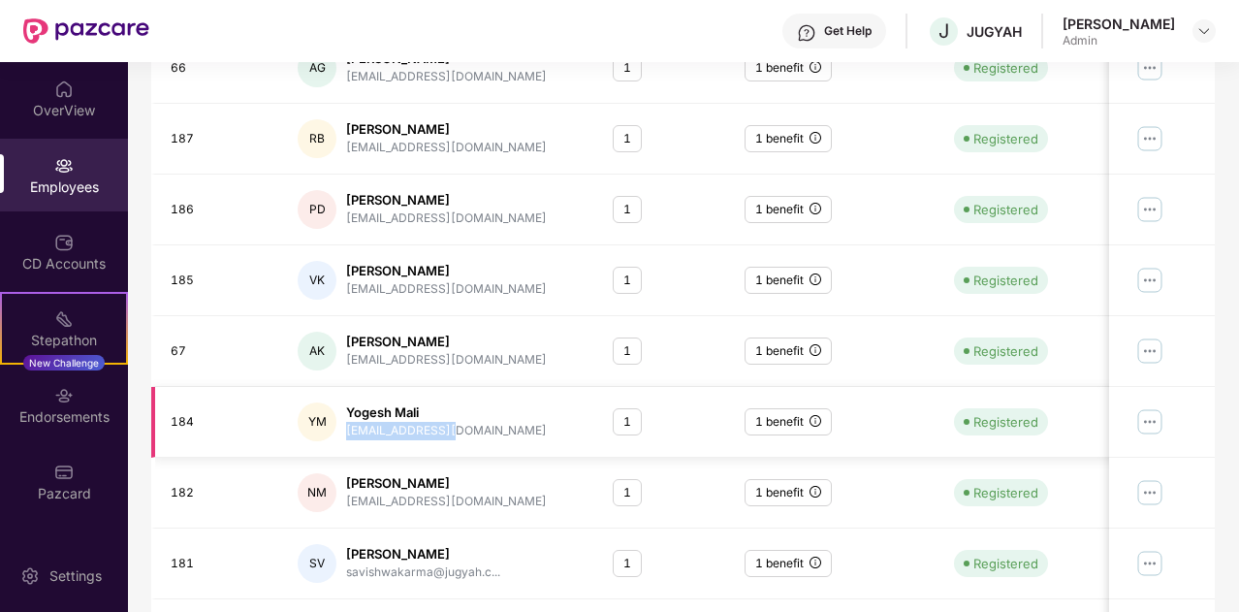
click at [348, 424] on div "YM Yogesh Mali ymali@jugyah.com" at bounding box center [440, 421] width 284 height 39
copy div "ymali@jugyah.com"
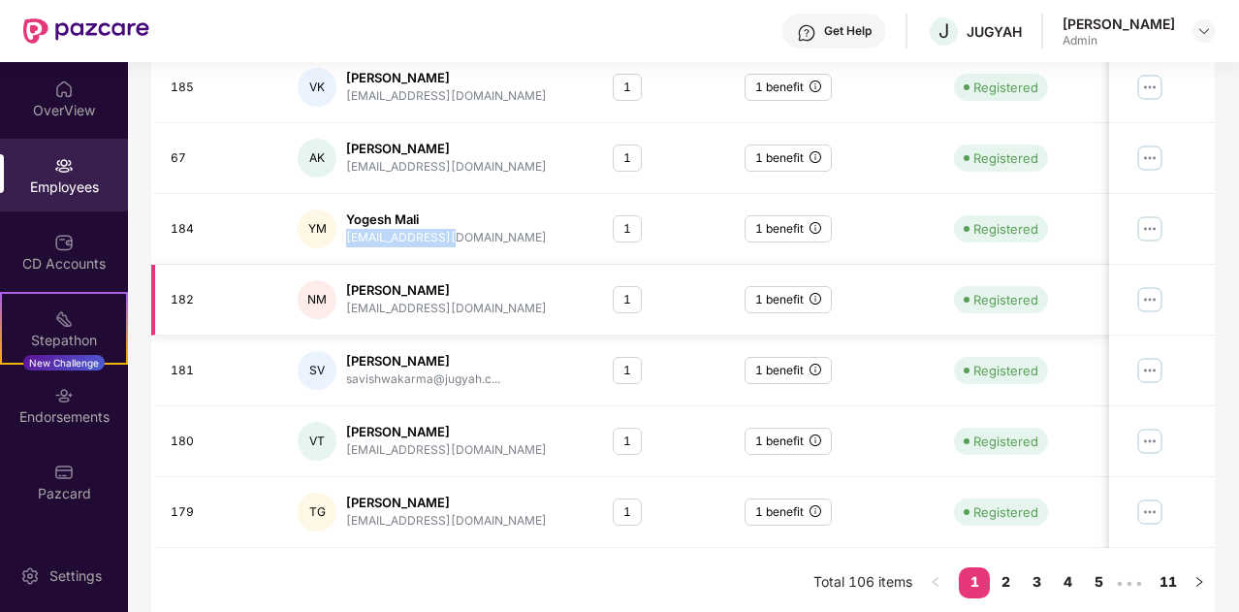
scroll to position [575, 0]
drag, startPoint x: 489, startPoint y: 307, endPoint x: 349, endPoint y: 305, distance: 139.7
click at [349, 305] on div "NM Navneet Mansotra nmansotra@jugyah.com" at bounding box center [440, 298] width 284 height 39
copy div "nmansotra@jugyah.com"
